Goal: Task Accomplishment & Management: Manage account settings

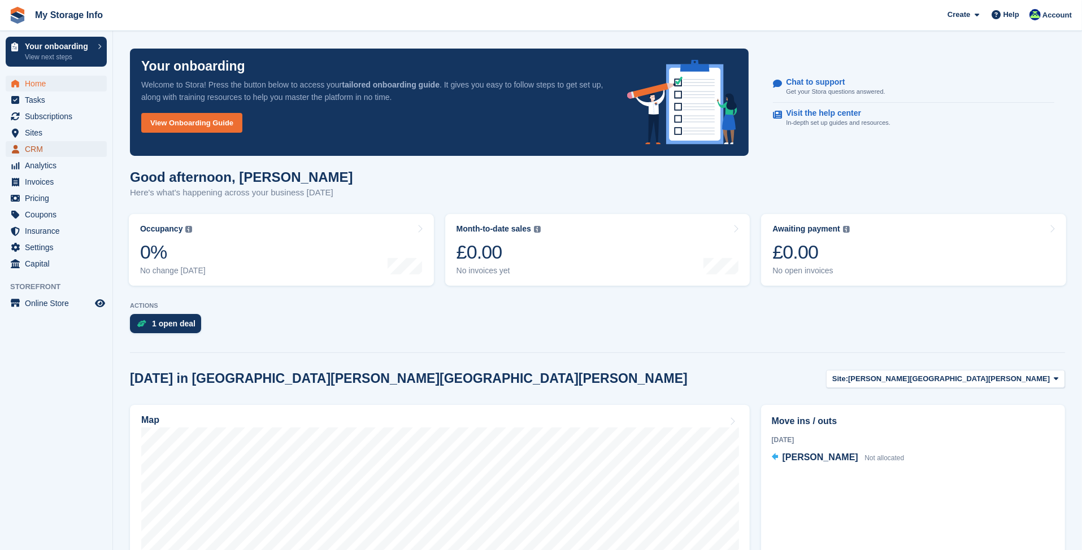
click at [46, 143] on span "CRM" at bounding box center [59, 149] width 68 height 16
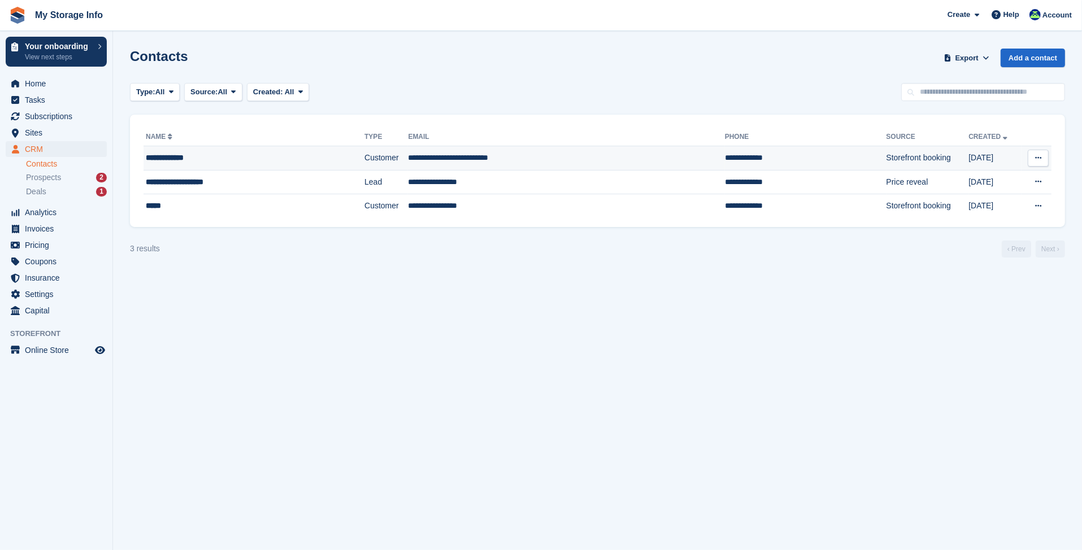
click at [725, 157] on td "**********" at bounding box center [806, 158] width 162 height 24
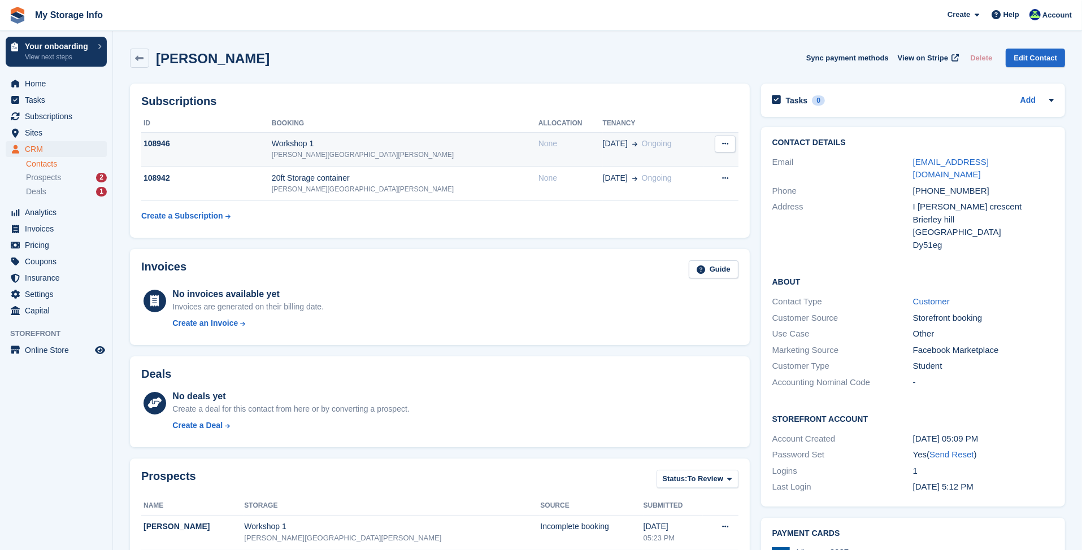
click at [725, 145] on icon at bounding box center [725, 143] width 6 height 7
click at [673, 93] on div "Subscriptions ID Booking Allocation Tenancy 108946 Workshop 1 Dudley- Brierly H…" at bounding box center [440, 161] width 620 height 154
